Goal: Find specific page/section: Find specific page/section

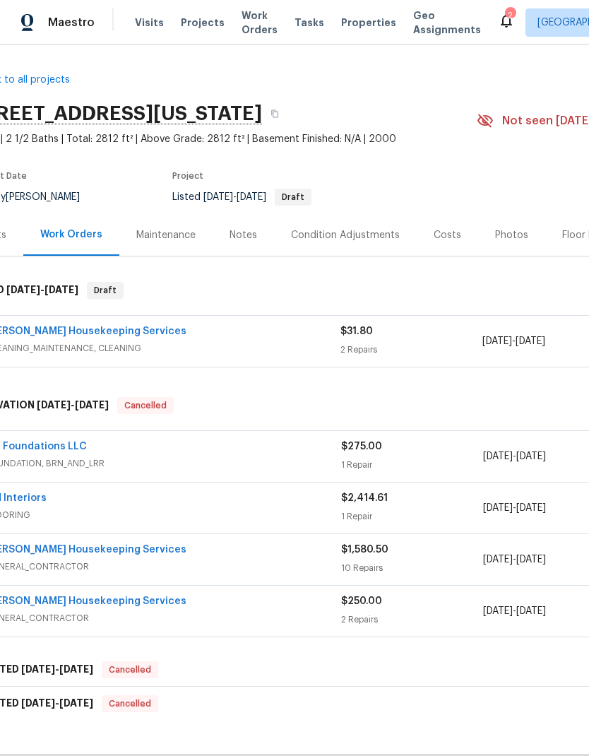
scroll to position [0, 36]
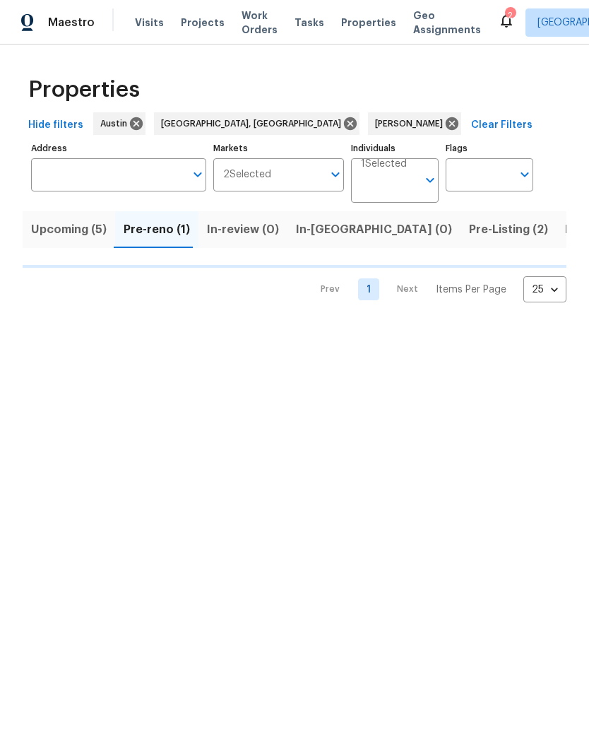
scroll to position [0, 25]
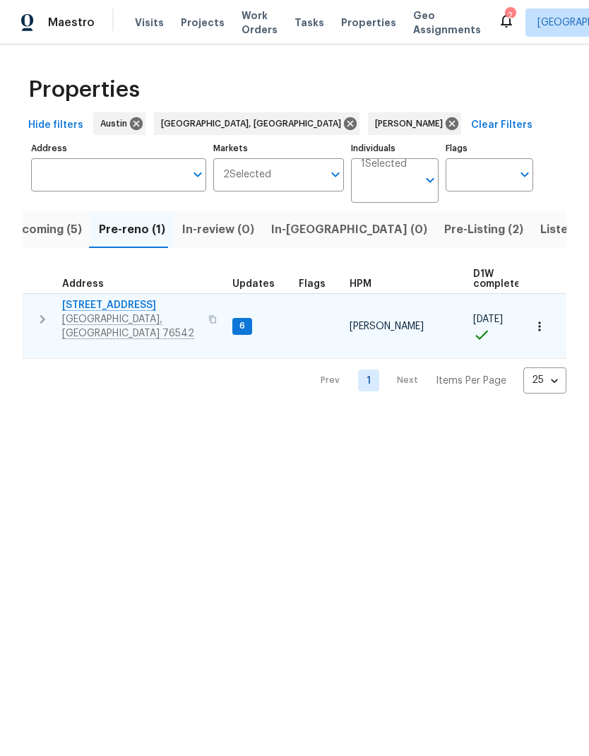
click at [135, 311] on span "[STREET_ADDRESS]" at bounding box center [131, 305] width 138 height 14
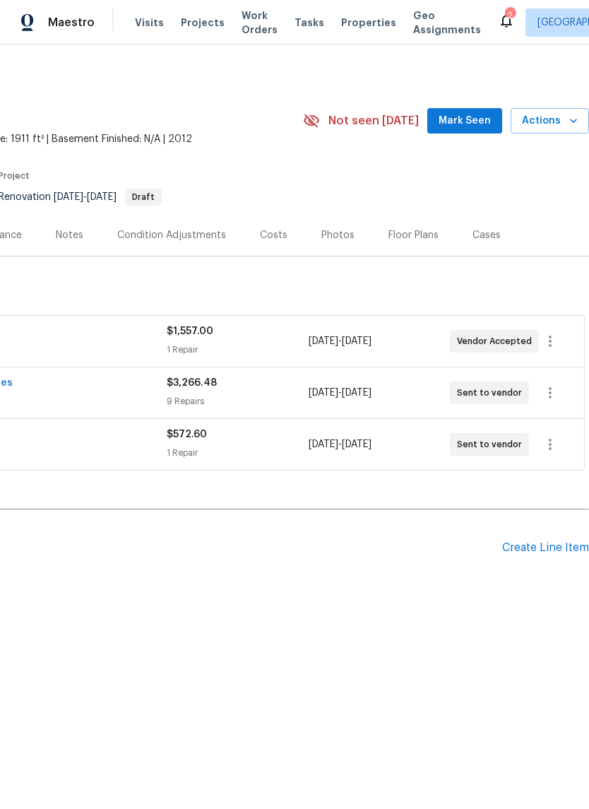
scroll to position [0, 209]
click at [552, 403] on button "button" at bounding box center [550, 393] width 34 height 34
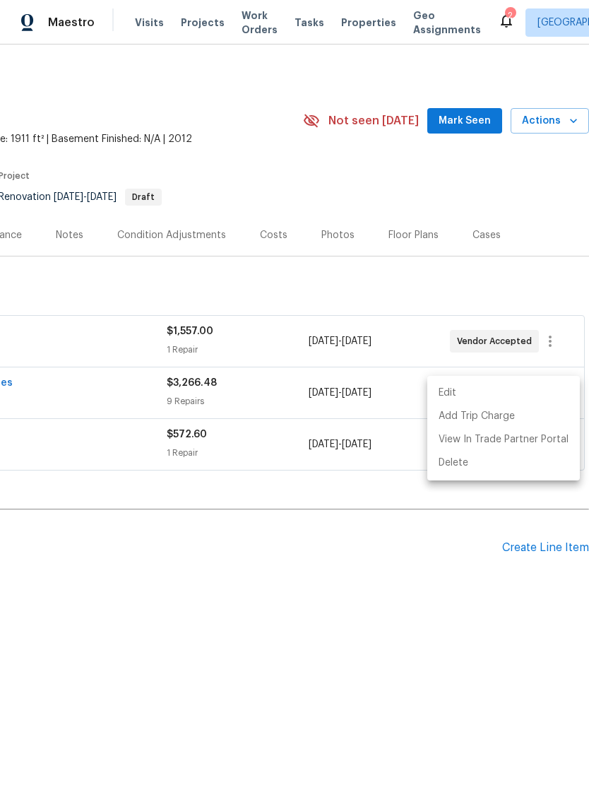
click at [446, 587] on div at bounding box center [294, 404] width 589 height 809
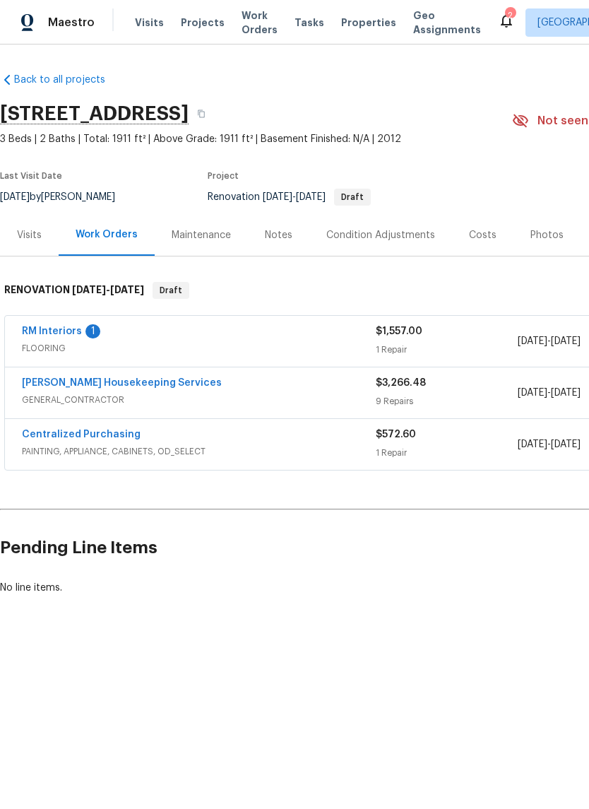
scroll to position [0, 0]
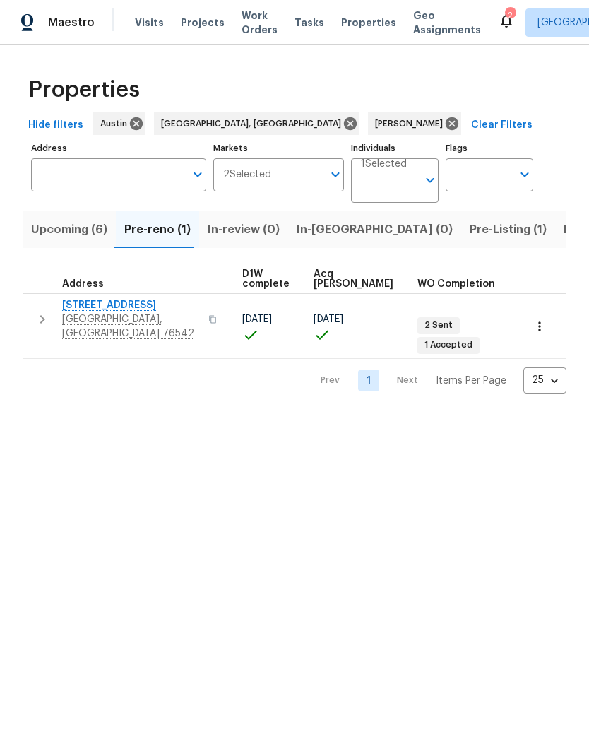
scroll to position [8, 230]
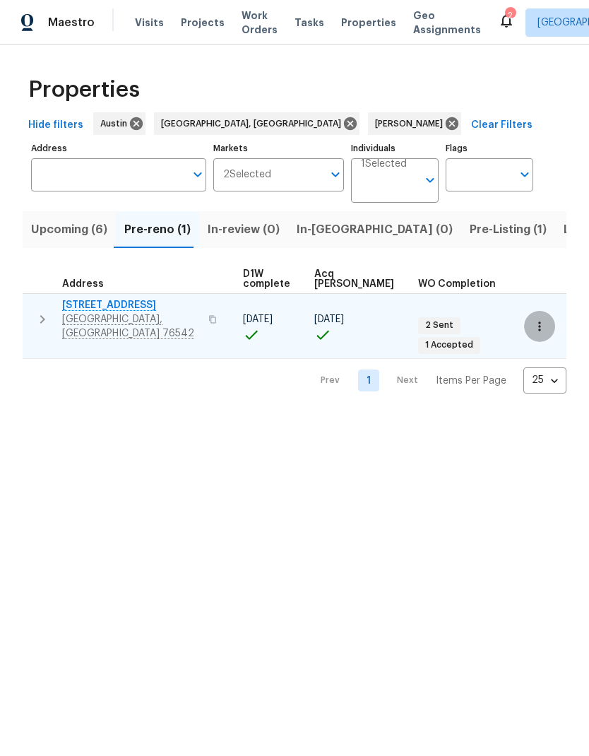
click at [535, 321] on button "button" at bounding box center [539, 326] width 31 height 31
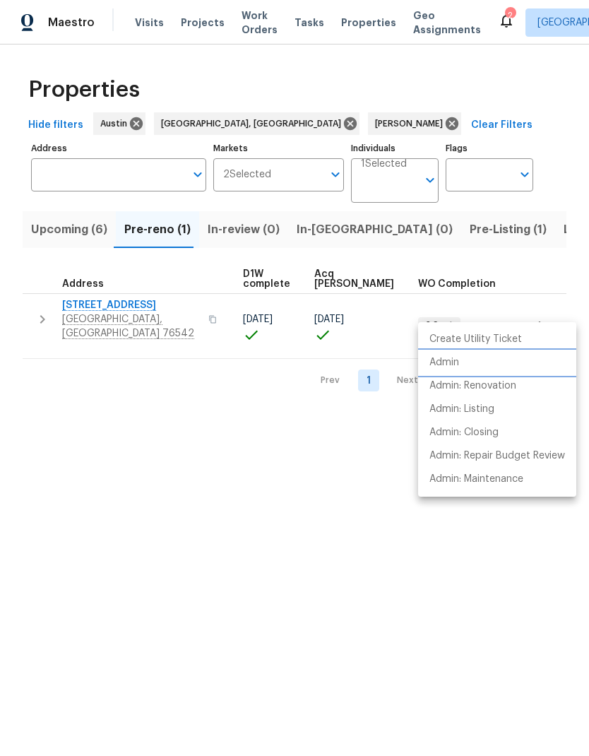
click at [484, 362] on li "Admin" at bounding box center [497, 362] width 158 height 23
